Goal: Obtain resource: Download file/media

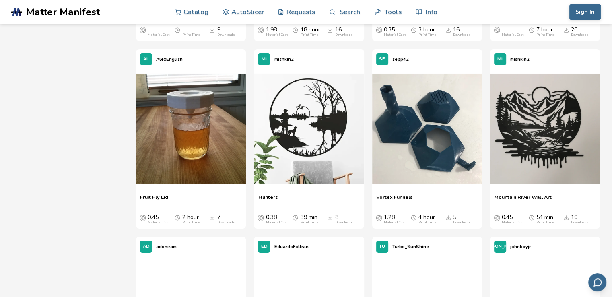
scroll to position [9097, 0]
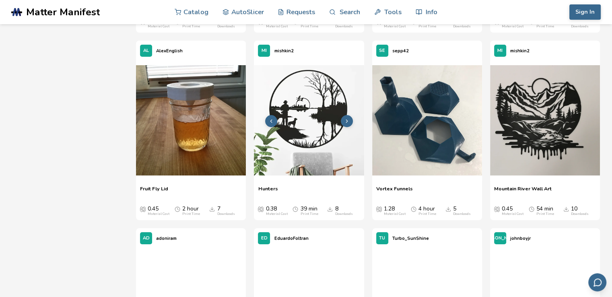
click at [344, 118] on icon at bounding box center [347, 121] width 6 height 6
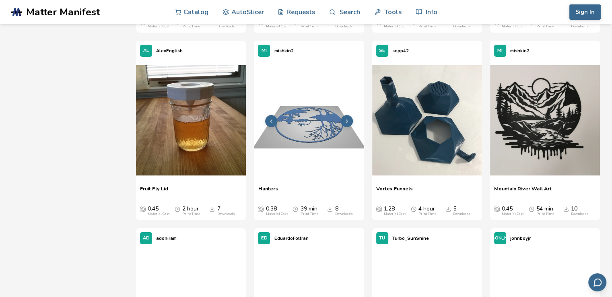
click at [348, 120] on icon at bounding box center [347, 121] width 6 height 6
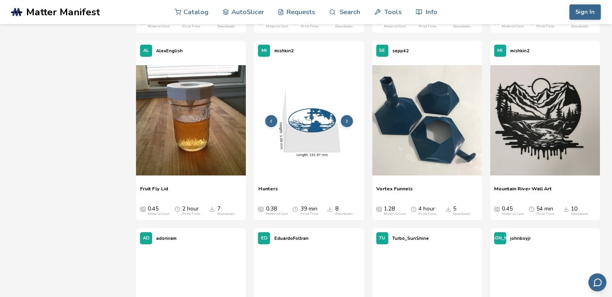
click at [348, 120] on icon at bounding box center [347, 121] width 6 height 6
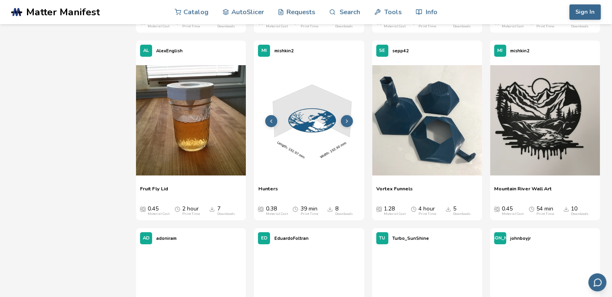
click at [348, 120] on icon at bounding box center [347, 121] width 6 height 6
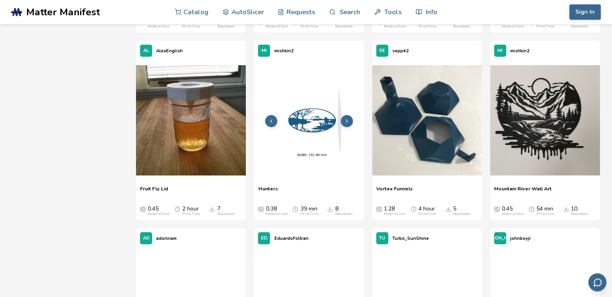
click at [348, 120] on icon at bounding box center [347, 121] width 6 height 6
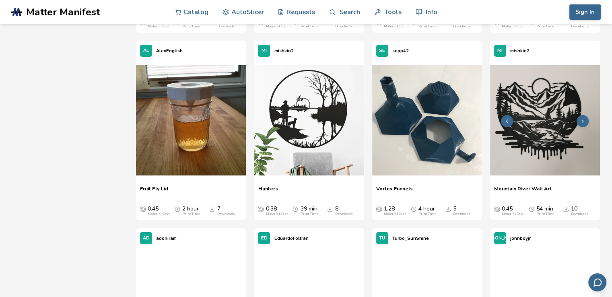
click at [534, 128] on img at bounding box center [545, 120] width 110 height 110
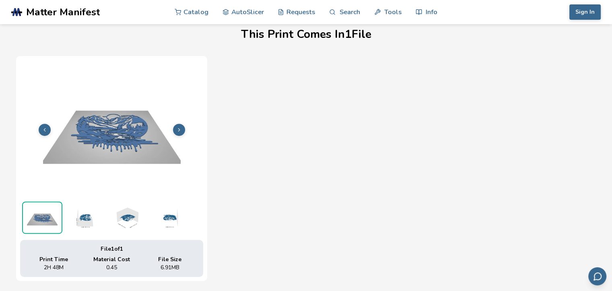
scroll to position [304, 0]
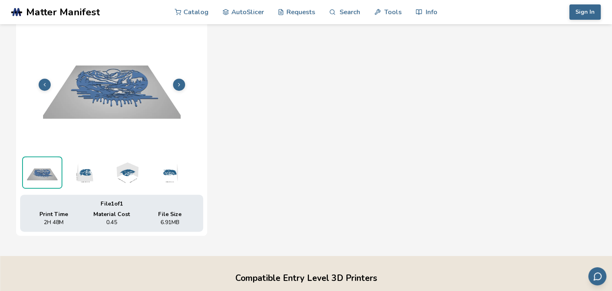
click at [177, 80] on button at bounding box center [179, 84] width 12 height 12
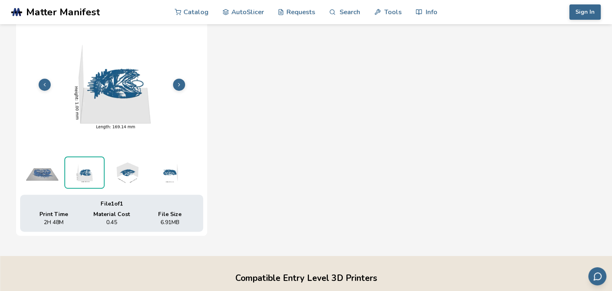
click at [177, 80] on button at bounding box center [179, 84] width 12 height 12
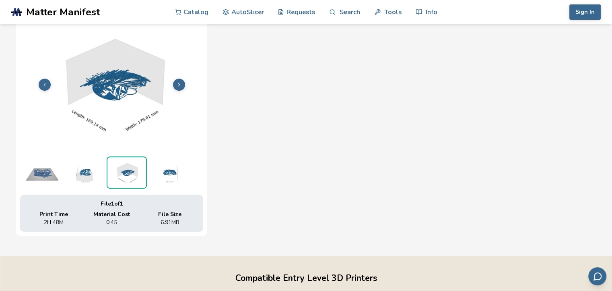
click at [177, 80] on button at bounding box center [179, 84] width 12 height 12
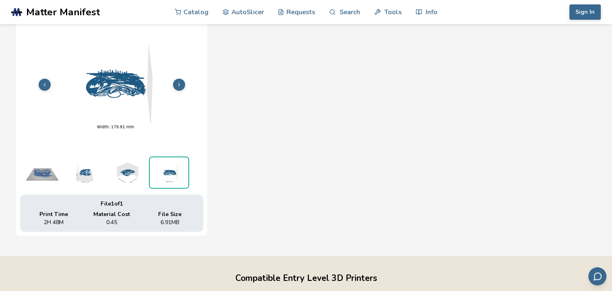
click at [177, 80] on button at bounding box center [179, 84] width 12 height 12
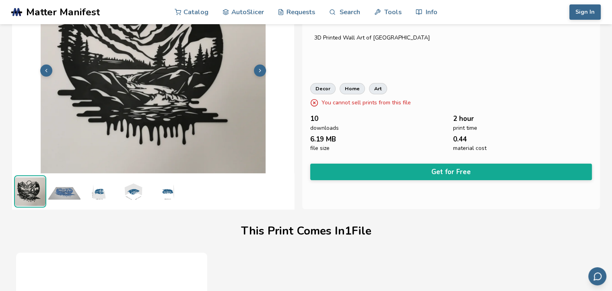
scroll to position [23, 0]
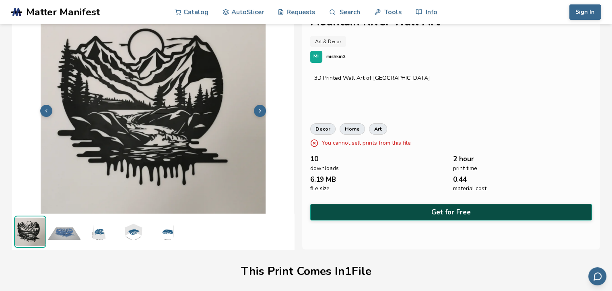
click at [418, 206] on button "Get for Free" at bounding box center [451, 212] width 282 height 17
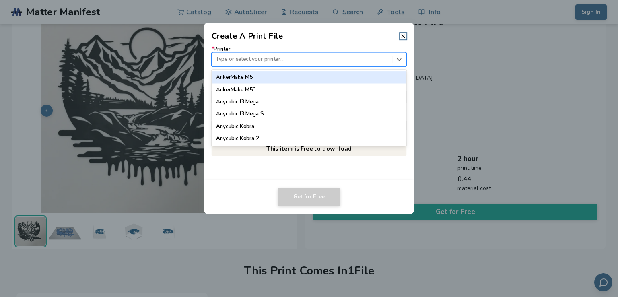
click at [356, 61] on div at bounding box center [302, 60] width 172 height 8
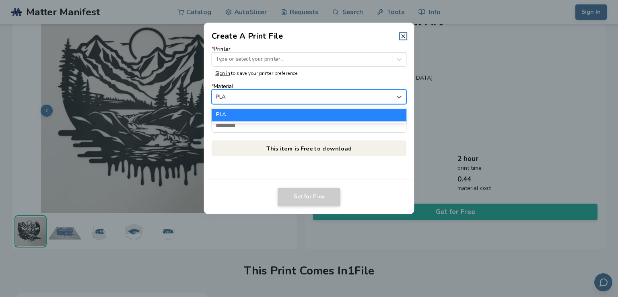
click at [356, 94] on div at bounding box center [302, 97] width 172 height 8
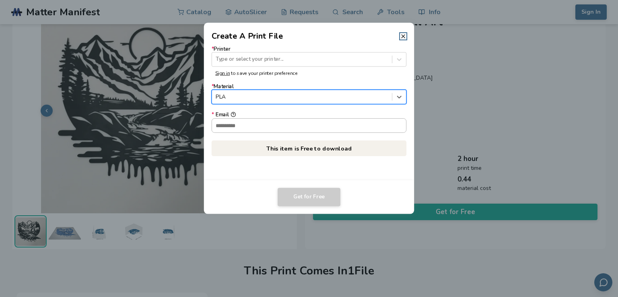
click at [349, 120] on input "* Email" at bounding box center [309, 125] width 194 height 14
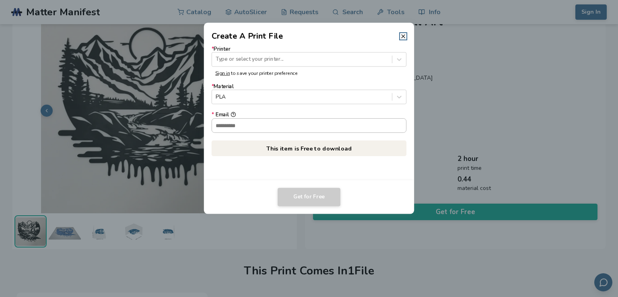
click at [349, 120] on input "* Email" at bounding box center [309, 125] width 194 height 14
click at [342, 99] on div at bounding box center [302, 97] width 172 height 8
click at [337, 81] on form "* Printer Type or select your printer... Sign in to save your printer preferenc…" at bounding box center [309, 89] width 195 height 87
click at [405, 37] on icon at bounding box center [403, 36] width 6 height 6
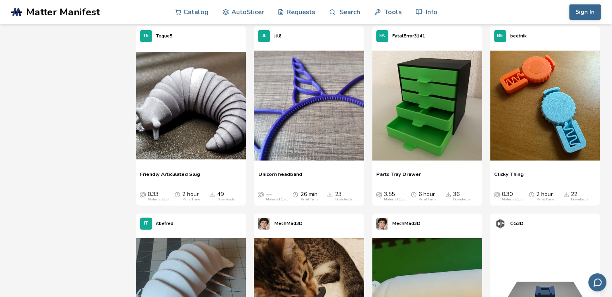
scroll to position [2359, 0]
